Goal: Use online tool/utility

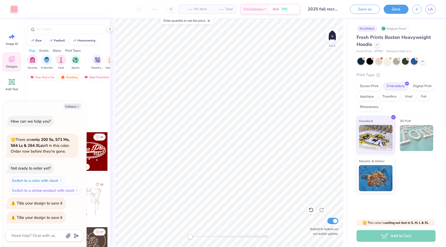
scroll to position [137, 0]
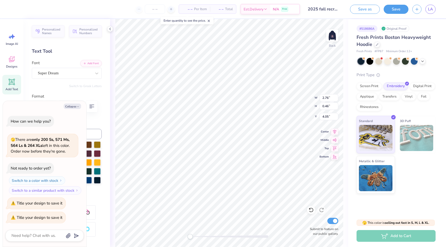
type textarea "x"
type input "5.51"
type input "0.81"
type input "3.00"
click at [333, 140] on icon at bounding box center [334, 139] width 7 height 6
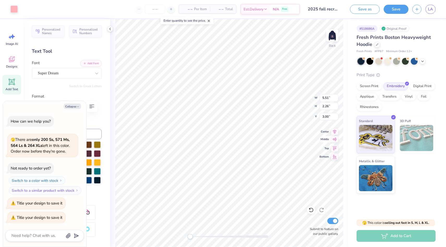
type textarea "x"
type input "5.62"
click at [334, 147] on icon at bounding box center [334, 147] width 4 height 4
type textarea "x"
type input "0.50"
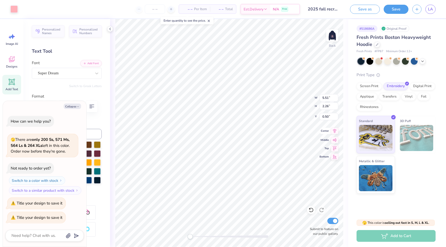
type textarea "x"
type input "3.00"
click at [70, 107] on button "Collapse" at bounding box center [72, 106] width 17 height 5
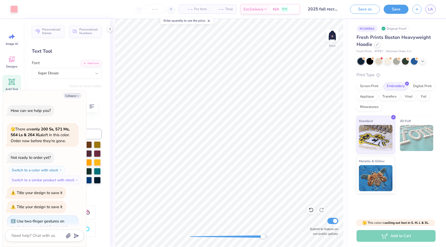
scroll to position [21, 0]
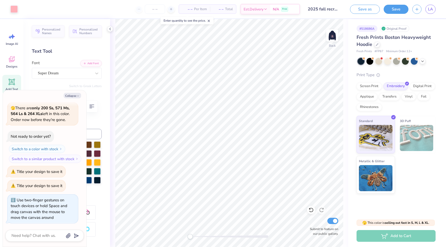
click at [142, 227] on div "Back Submit to feature on our public gallery." at bounding box center [229, 133] width 238 height 228
click at [72, 95] on button "Collapse" at bounding box center [72, 95] width 17 height 5
type textarea "x"
